Goal: Book appointment/travel/reservation

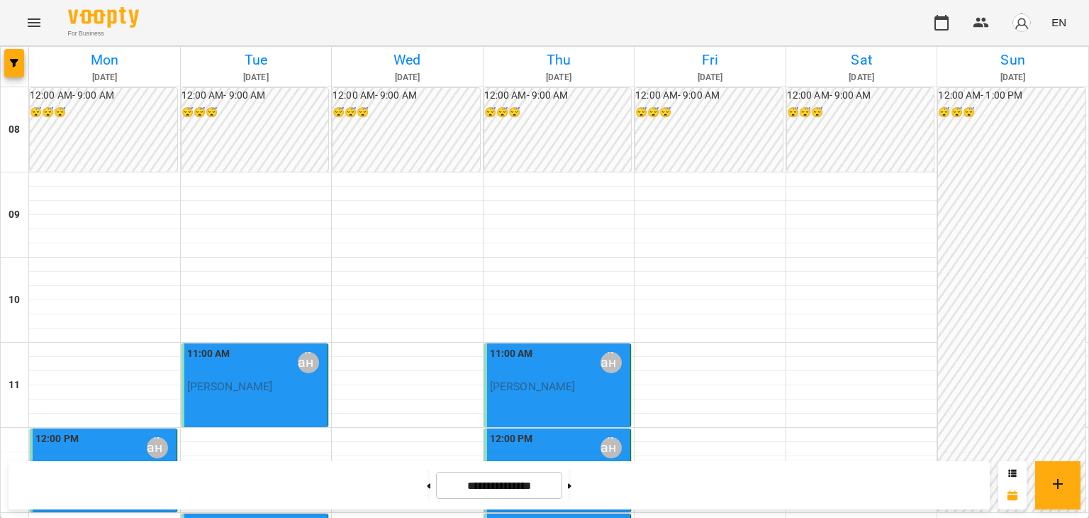
scroll to position [142, 0]
click at [427, 486] on button at bounding box center [429, 484] width 4 height 31
type input "**********"
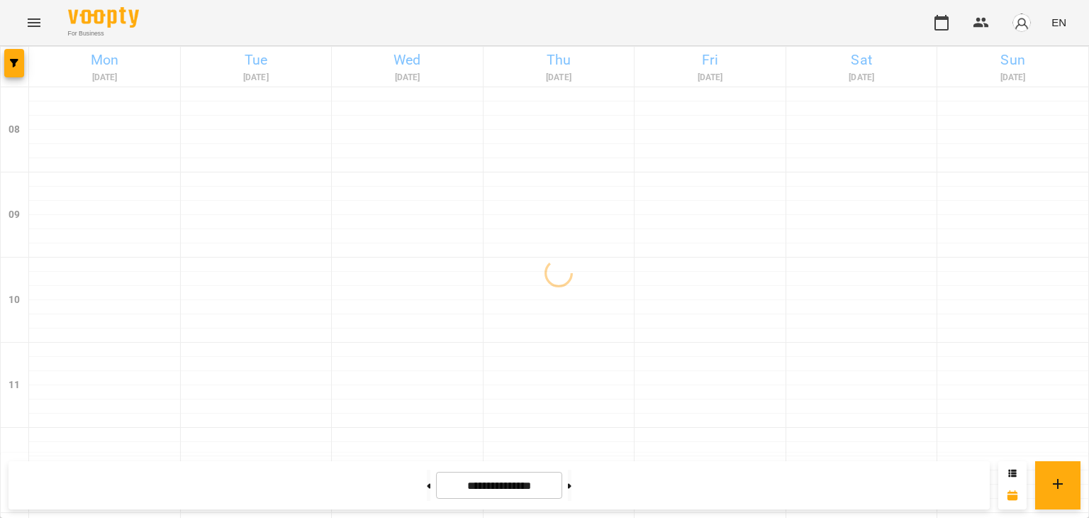
scroll to position [213, 0]
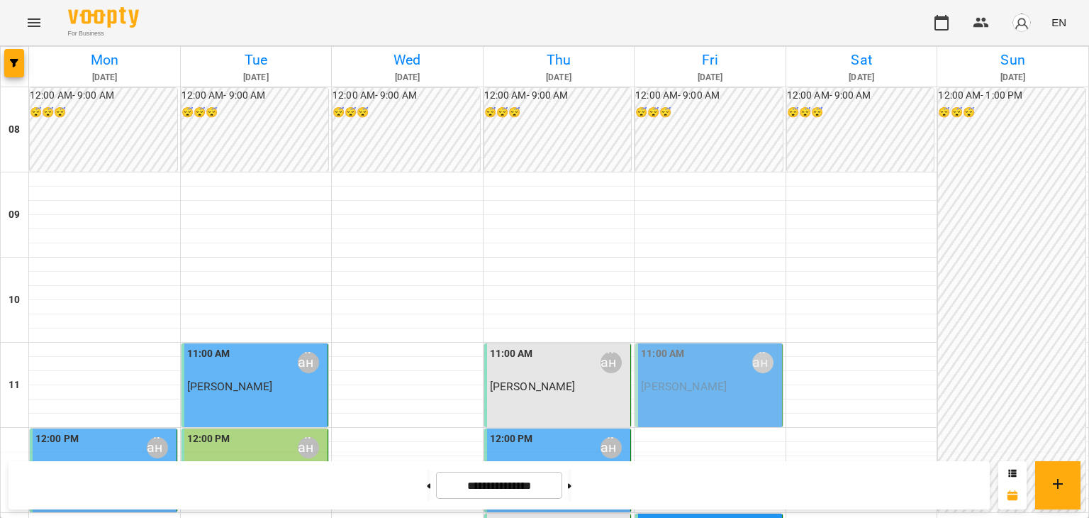
click at [130, 428] on div "12:00 PM [PERSON_NAME] soloviova" at bounding box center [103, 470] width 147 height 84
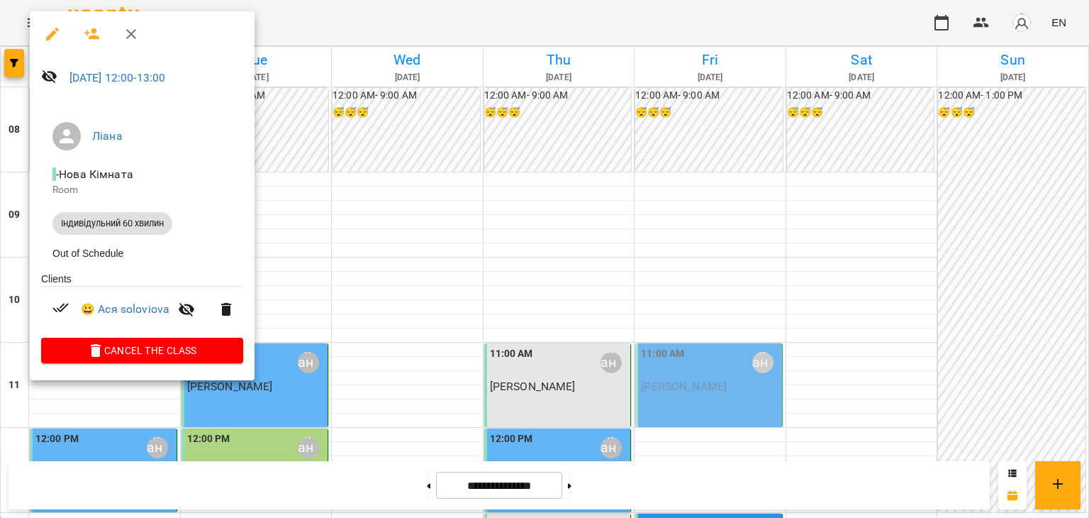
click at [379, 304] on div at bounding box center [544, 259] width 1089 height 518
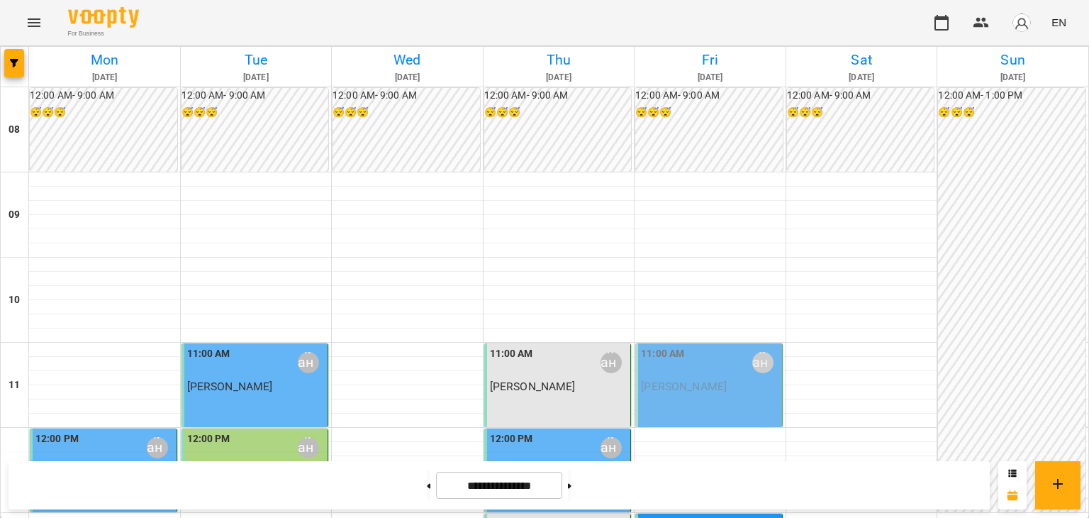
click at [574, 428] on div "12:00 PM [PERSON_NAME] soloviova" at bounding box center [557, 470] width 147 height 84
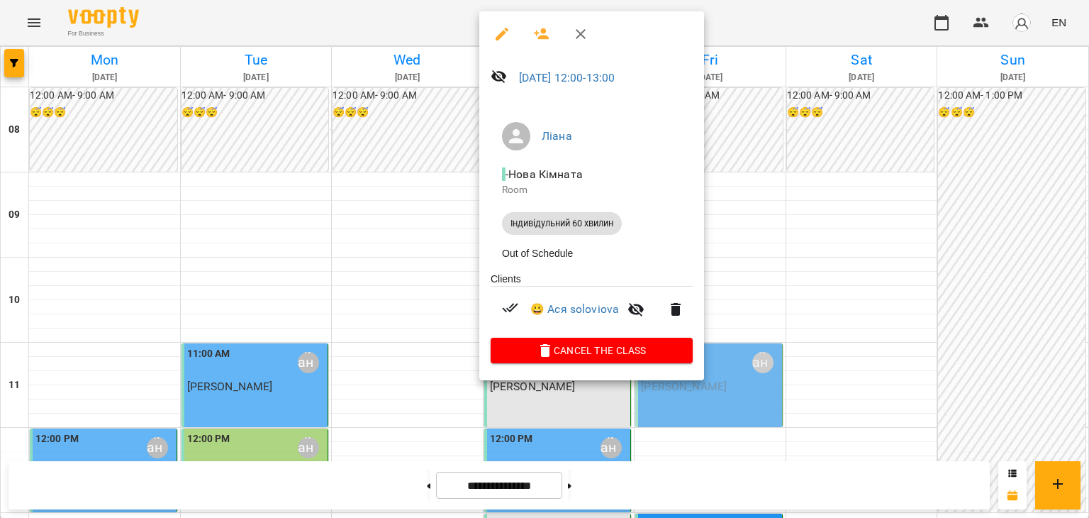
click at [408, 258] on div at bounding box center [544, 259] width 1089 height 518
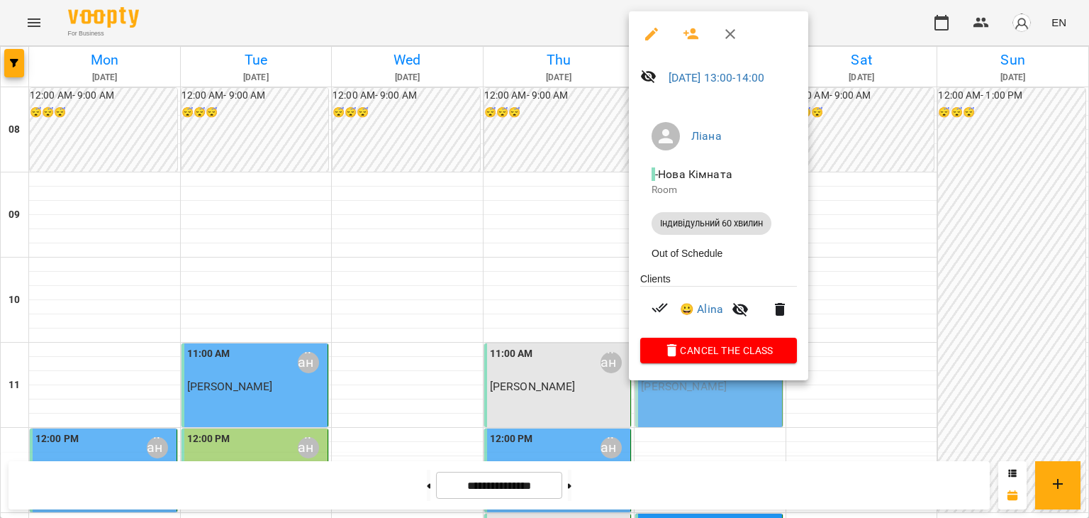
click at [337, 288] on div at bounding box center [544, 259] width 1089 height 518
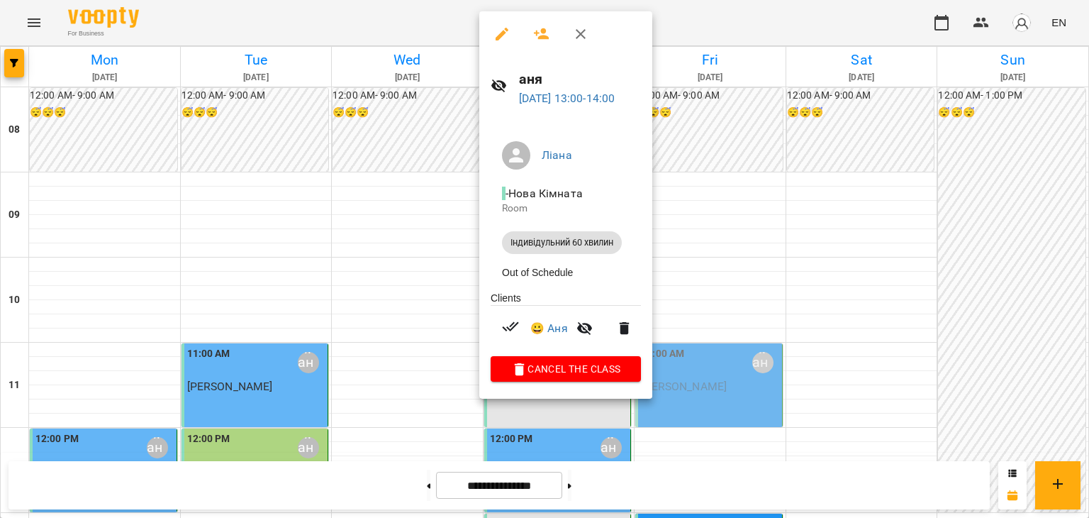
click at [389, 330] on div at bounding box center [544, 259] width 1089 height 518
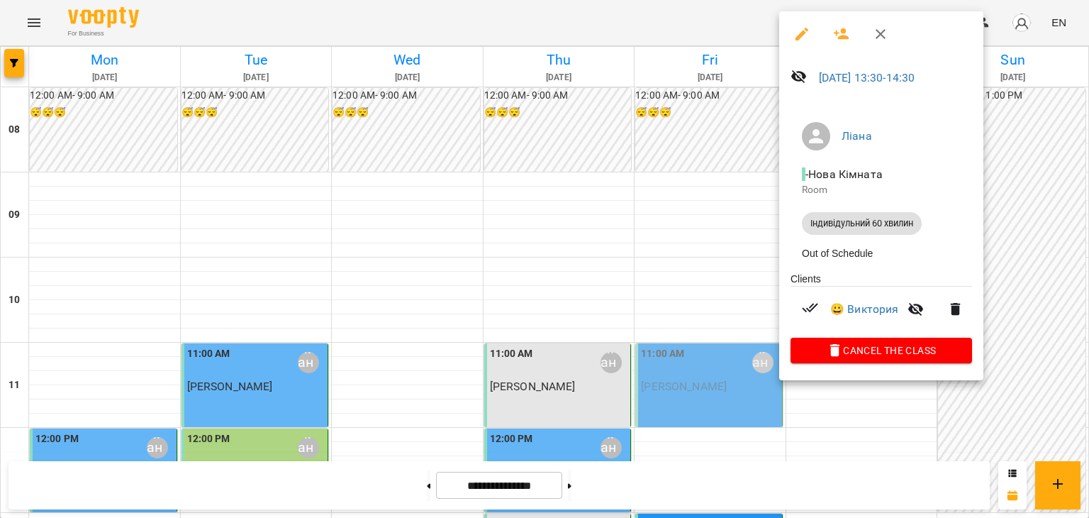
click at [705, 334] on div at bounding box center [544, 259] width 1089 height 518
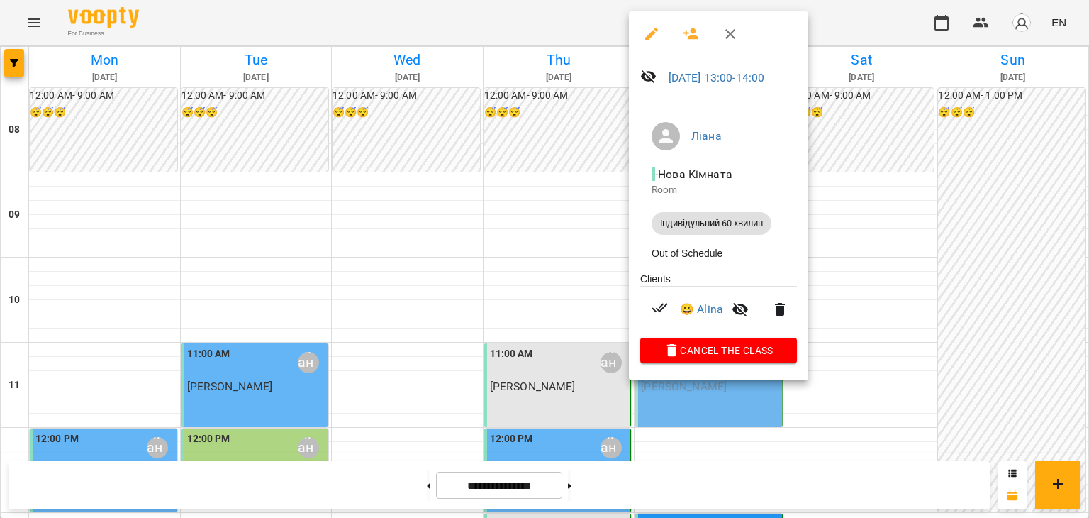
click at [834, 282] on div at bounding box center [544, 259] width 1089 height 518
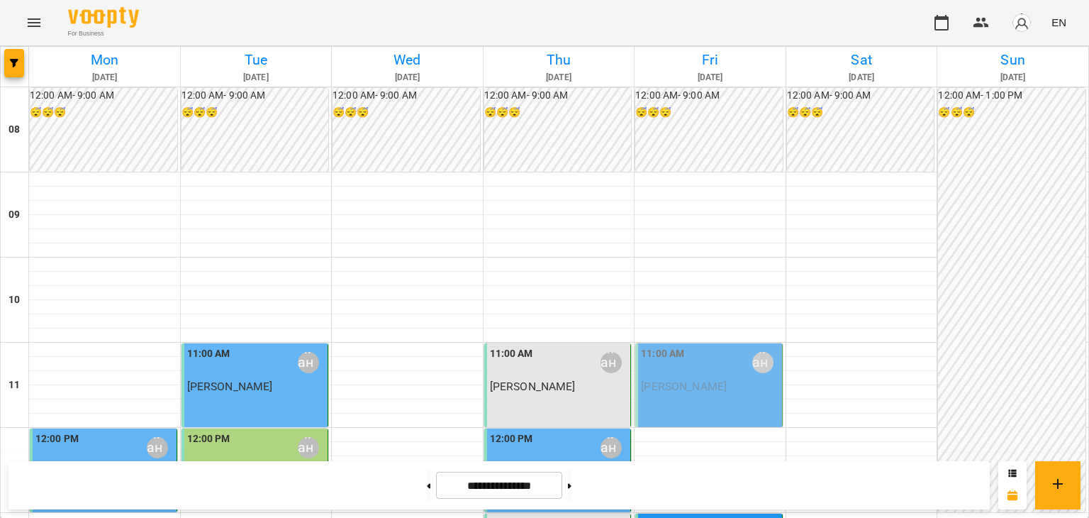
click at [727, 346] on div "11:00 AM [PERSON_NAME]" at bounding box center [710, 363] width 138 height 34
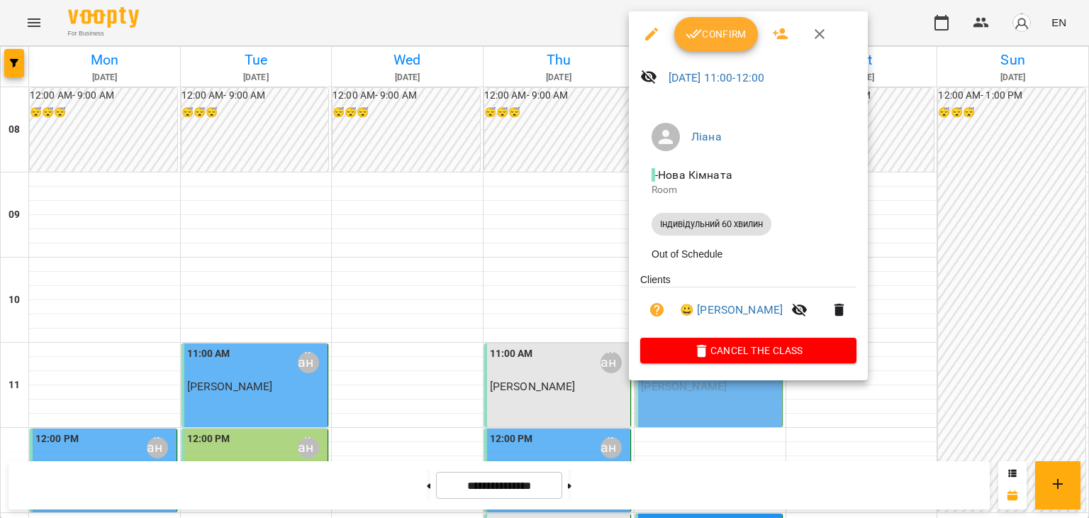
click at [910, 211] on div at bounding box center [544, 259] width 1089 height 518
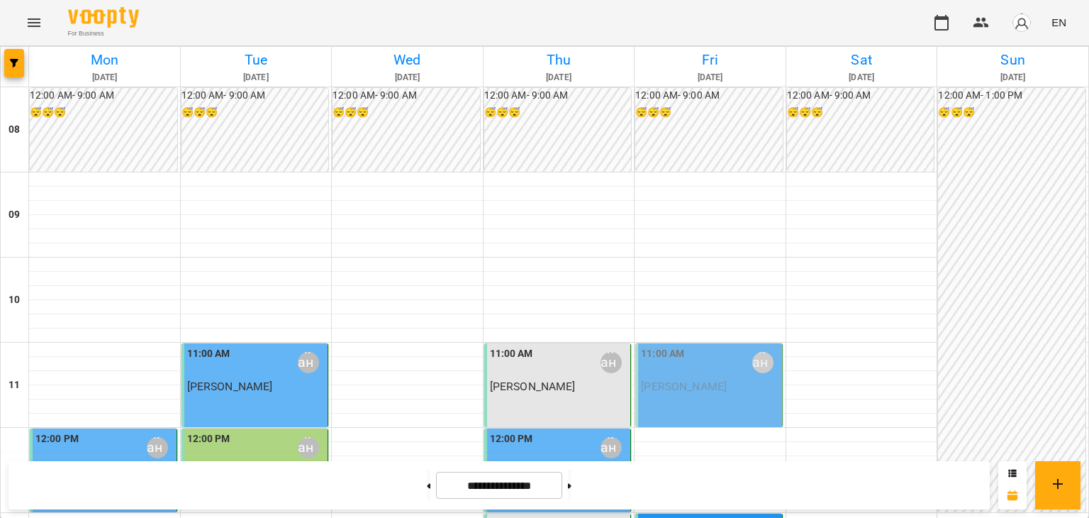
scroll to position [626, 0]
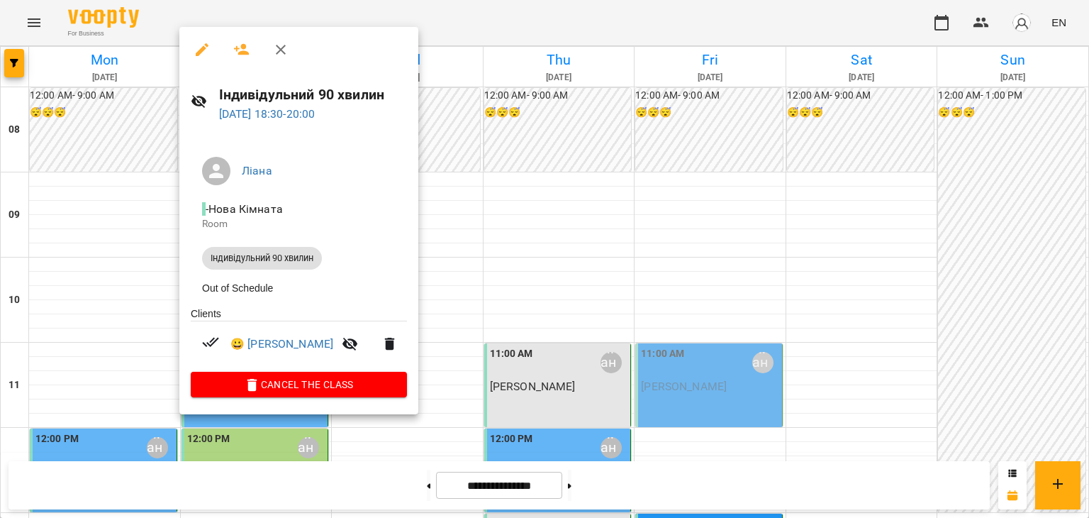
click at [616, 357] on div at bounding box center [544, 259] width 1089 height 518
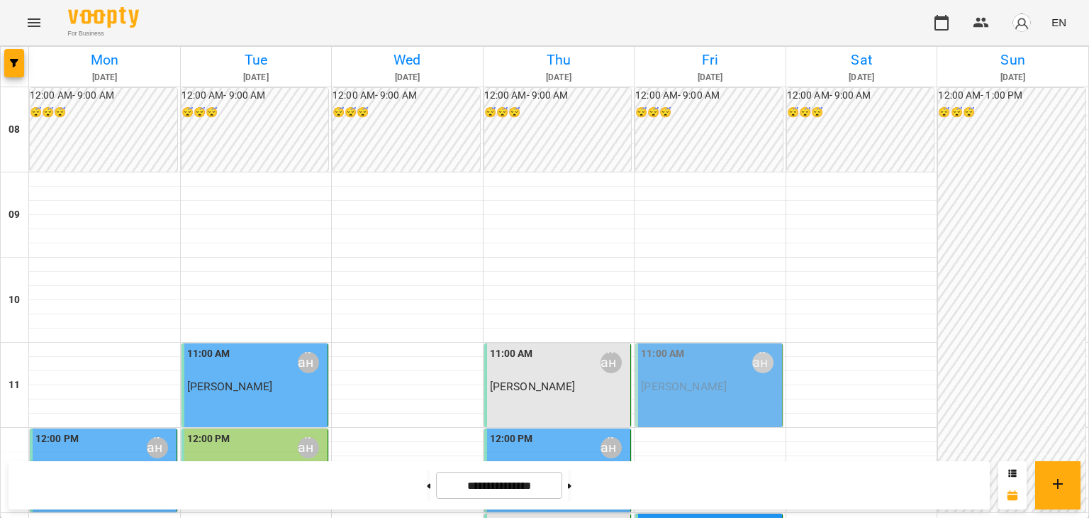
scroll to position [272, 0]
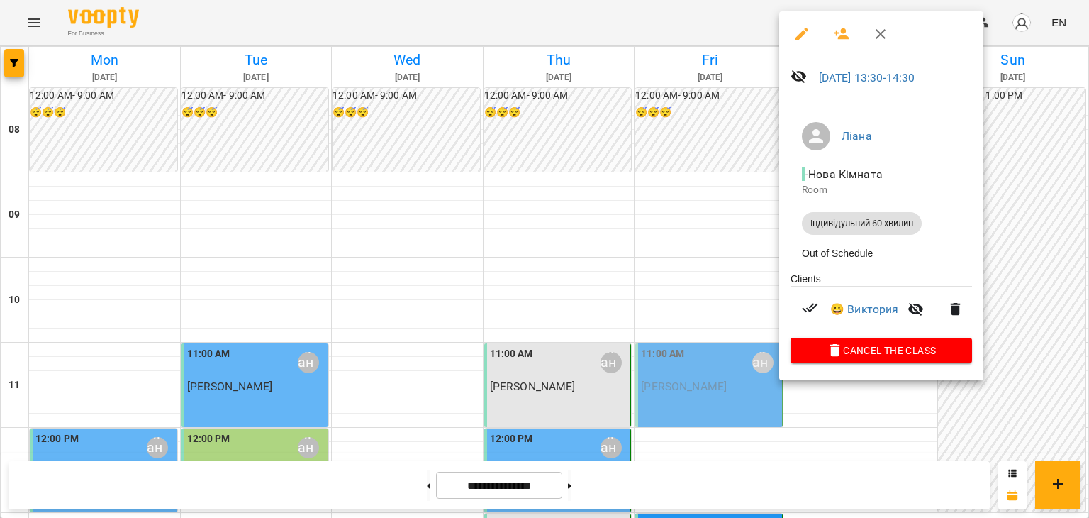
click at [1036, 338] on div at bounding box center [544, 259] width 1089 height 518
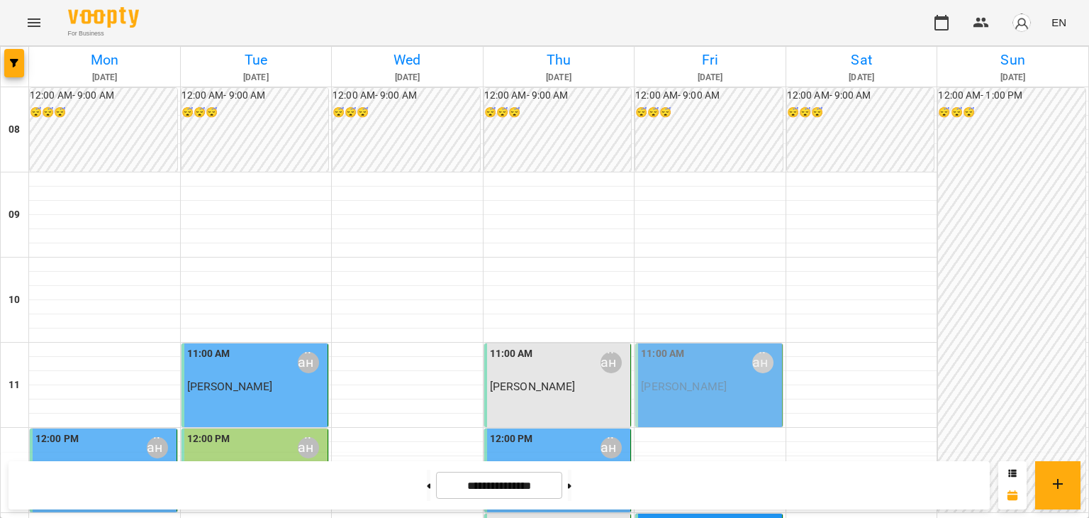
scroll to position [130, 0]
click at [539, 343] on div "11:00 AM [PERSON_NAME]" at bounding box center [557, 385] width 147 height 84
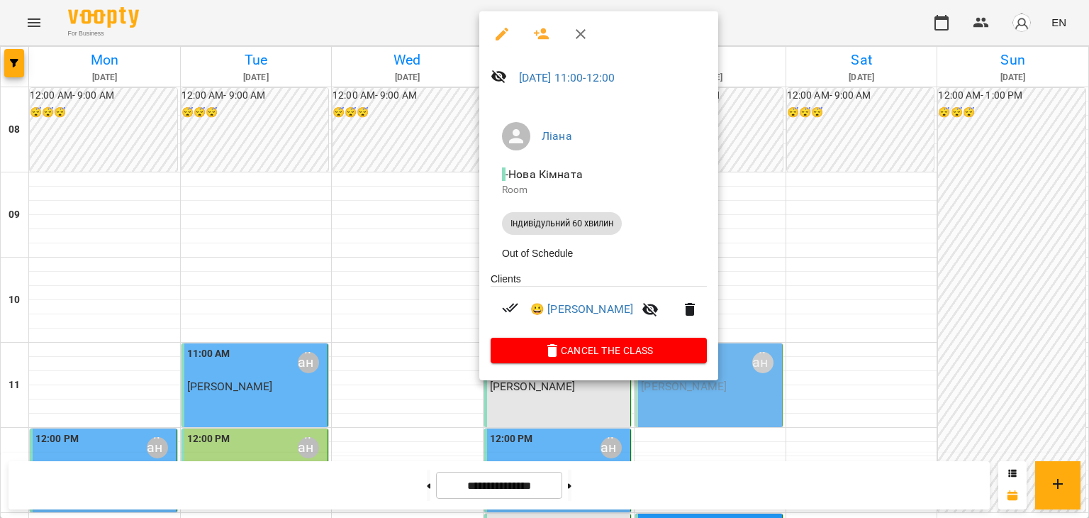
click at [403, 276] on div at bounding box center [544, 259] width 1089 height 518
